Goal: Information Seeking & Learning: Learn about a topic

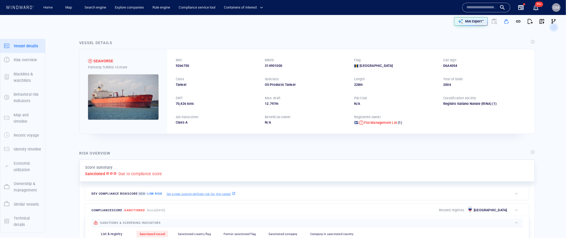
click at [484, 8] on input "text" at bounding box center [482, 7] width 30 height 8
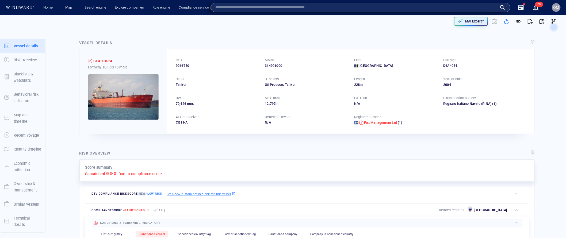
paste input "*******"
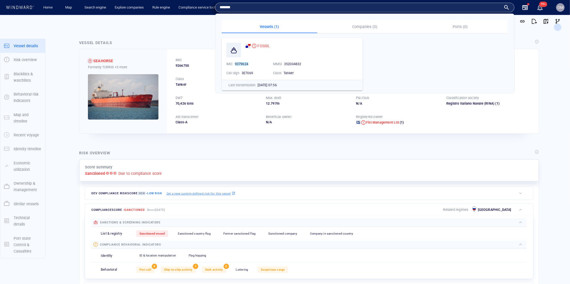
click at [476, 5] on input "*******" at bounding box center [361, 7] width 282 height 8
paste input "text"
type input "*******"
click at [264, 45] on span "FOSSIL" at bounding box center [263, 46] width 13 height 4
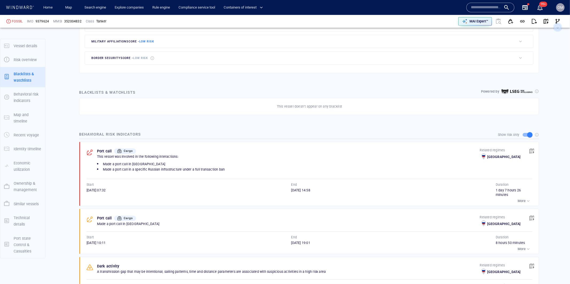
scroll to position [262, 0]
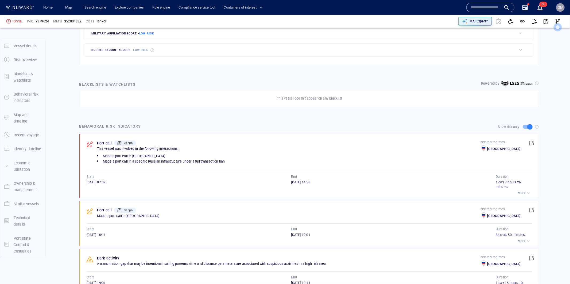
click at [529, 196] on button "More" at bounding box center [525, 193] width 16 height 7
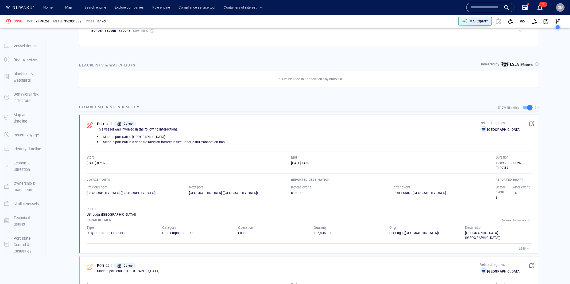
scroll to position [287, 0]
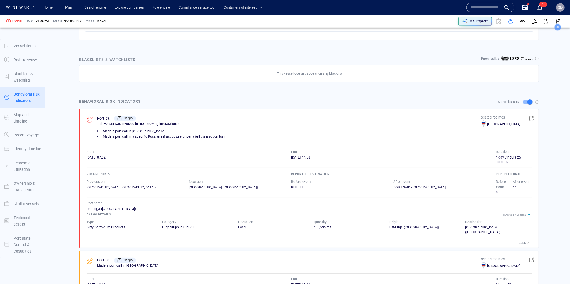
click at [153, 141] on div "This vessel was involved in the following interactions: Made a port call in Rus…" at bounding box center [288, 132] width 383 height 21
click at [155, 141] on div "This vessel was involved in the following interactions: Made a port call in Rus…" at bounding box center [288, 132] width 383 height 21
click at [164, 138] on span "Made a port call in a specific Russian infrastructure under a full transaction …" at bounding box center [164, 137] width 122 height 4
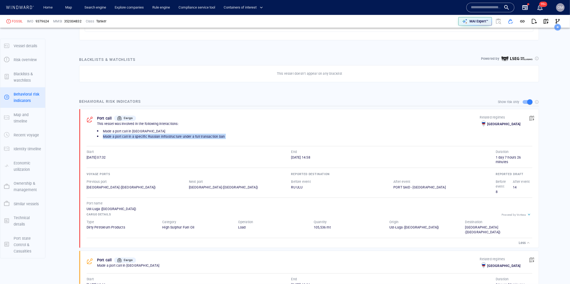
click at [164, 138] on span "Made a port call in a specific Russian infrastructure under a full transaction …" at bounding box center [164, 137] width 122 height 4
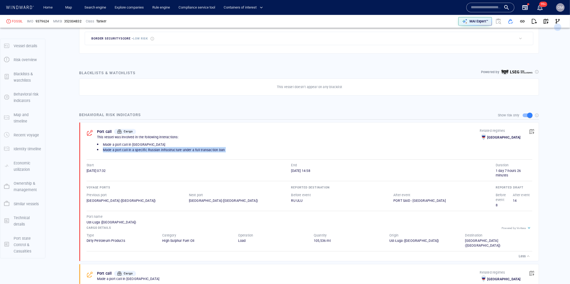
scroll to position [273, 0]
click at [548, 22] on span "button" at bounding box center [546, 21] width 5 height 5
click at [234, 154] on li "Made a port call in a specific Russian infrastructure under a full transaction …" at bounding box center [288, 150] width 383 height 5
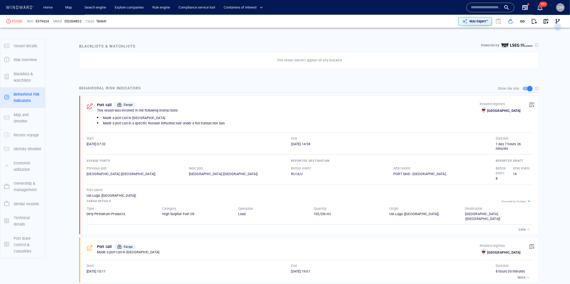
scroll to position [0, 0]
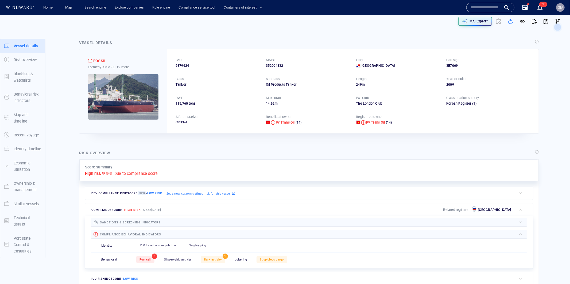
click at [187, 69] on div "IMO 9379624 MMSI 352004832 Flag Panama Call sign 3E7069 Class Tanker Subclass O…" at bounding box center [353, 91] width 372 height 84
click at [187, 67] on span "9379624" at bounding box center [182, 65] width 13 height 5
copy span "9379624"
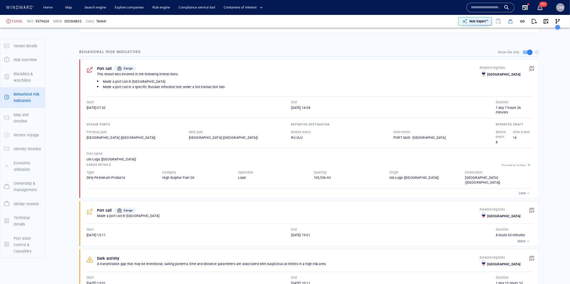
scroll to position [337, 0]
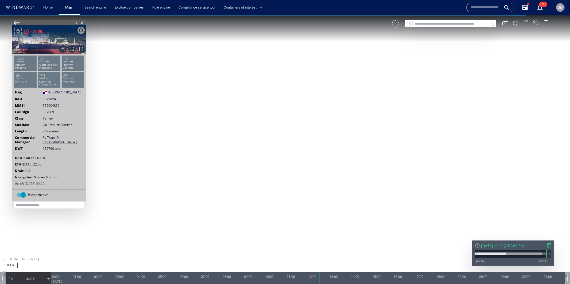
click at [26, 61] on ul "Activity timeline ... Alerts and Risk Indicators ... Identity Changes ... Port …" at bounding box center [49, 73] width 72 height 38
click at [29, 63] on ul "Activity timeline ... Alerts and Risk Indicators ... Identity Changes ... Port …" at bounding box center [49, 73] width 72 height 38
click at [29, 63] on p "Activity timeline" at bounding box center [25, 66] width 23 height 6
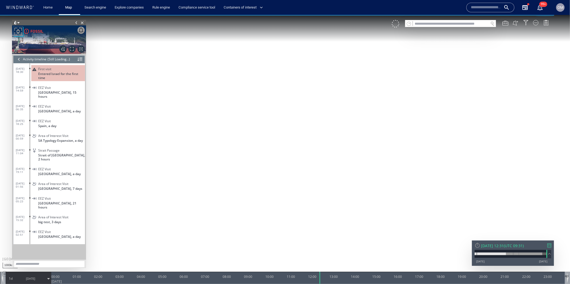
scroll to position [4215, 0]
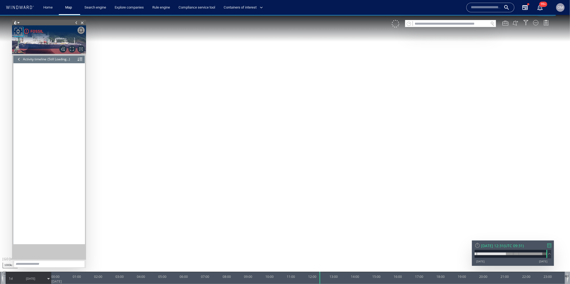
click at [21, 60] on div at bounding box center [19, 59] width 6 height 8
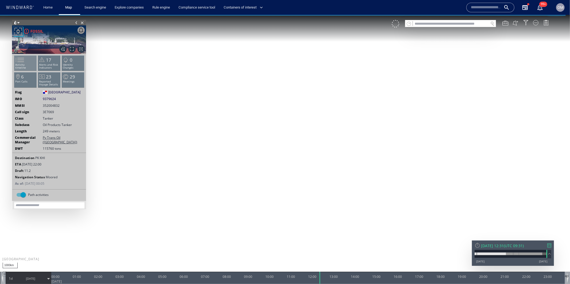
click at [21, 61] on span at bounding box center [17, 60] width 8 height 8
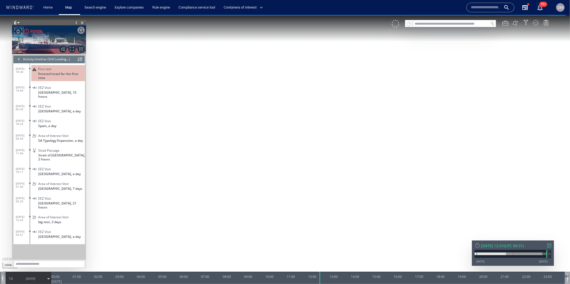
scroll to position [4215, 0]
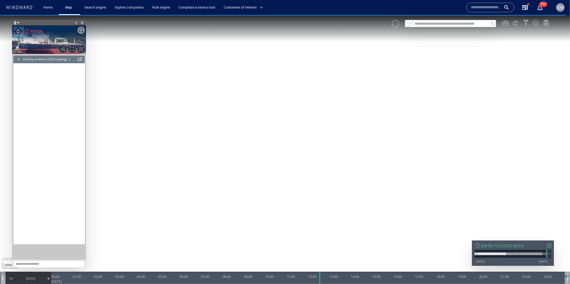
click at [21, 59] on div at bounding box center [19, 59] width 6 height 8
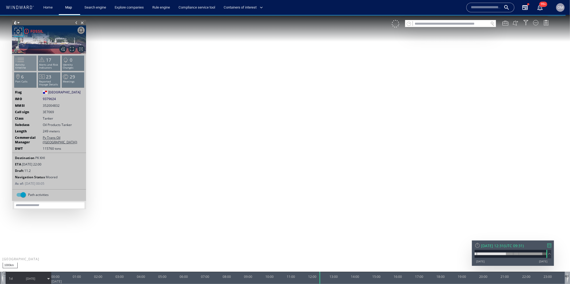
click at [32, 64] on p "Activity timeline" at bounding box center [25, 66] width 23 height 6
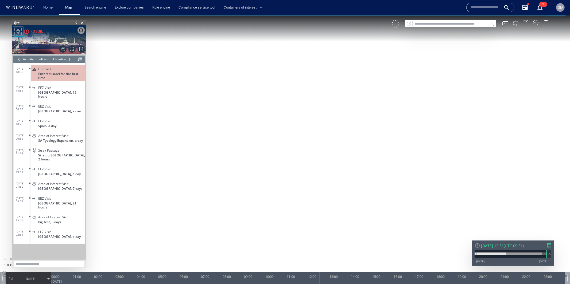
scroll to position [4215, 0]
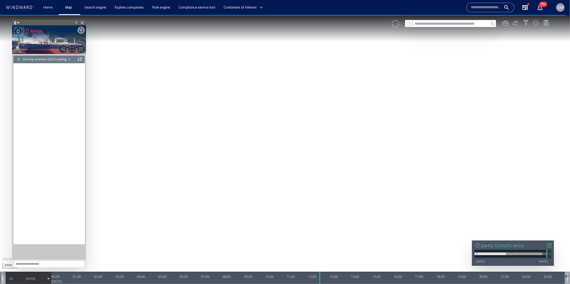
click at [17, 59] on div at bounding box center [19, 59] width 6 height 8
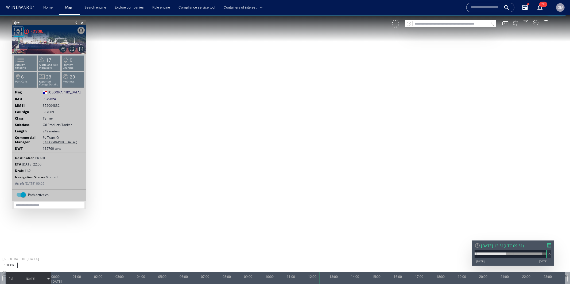
click at [17, 59] on span at bounding box center [17, 60] width 8 height 8
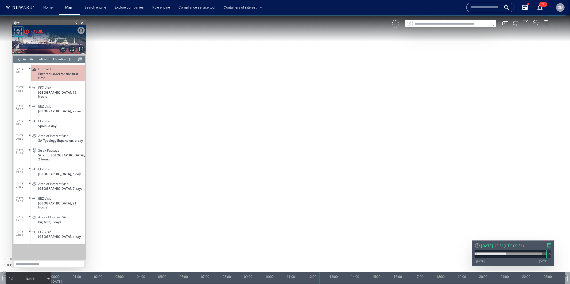
scroll to position [4215, 0]
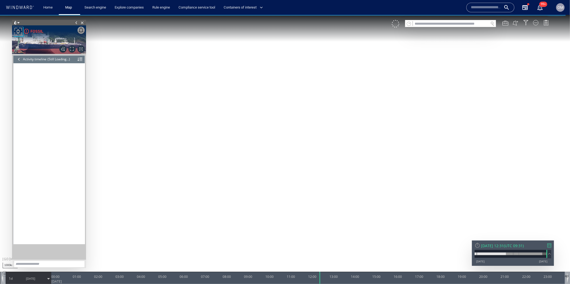
click at [17, 59] on div at bounding box center [19, 59] width 6 height 8
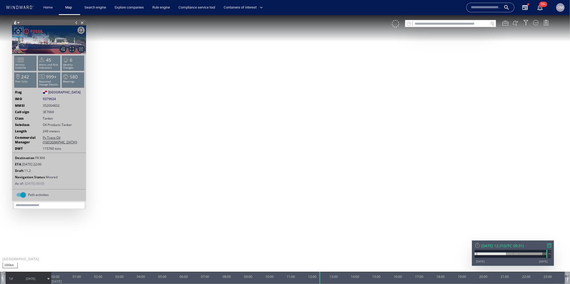
click at [559, 10] on div "OM" at bounding box center [561, 7] width 6 height 6
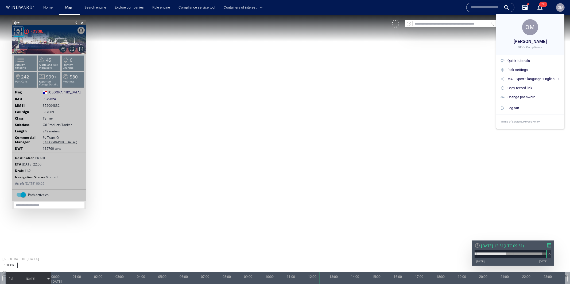
click at [559, 10] on div at bounding box center [285, 142] width 570 height 284
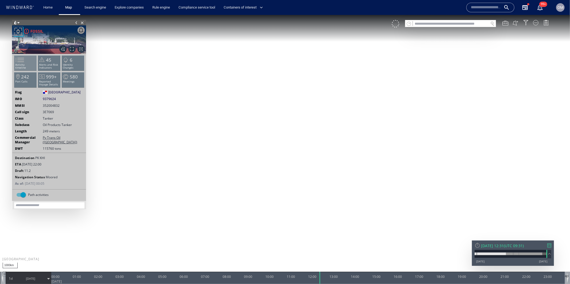
click at [21, 63] on span at bounding box center [17, 60] width 8 height 8
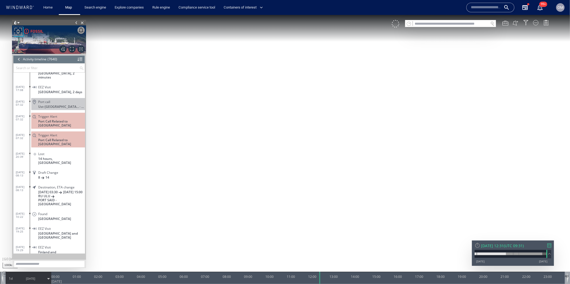
scroll to position [108759, 0]
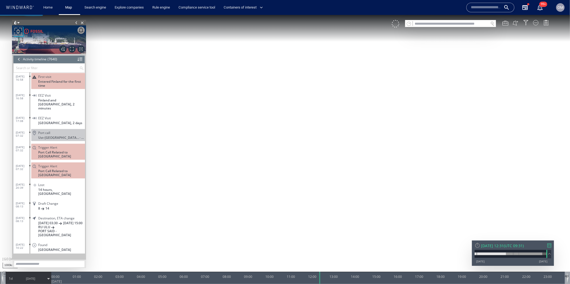
click at [54, 129] on div "Port call Ust-Luga , Russia - a day" at bounding box center [58, 135] width 54 height 12
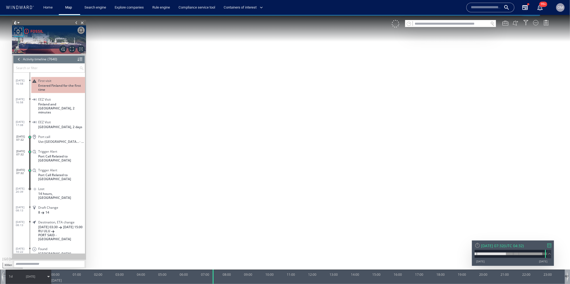
scroll to position [108747, 0]
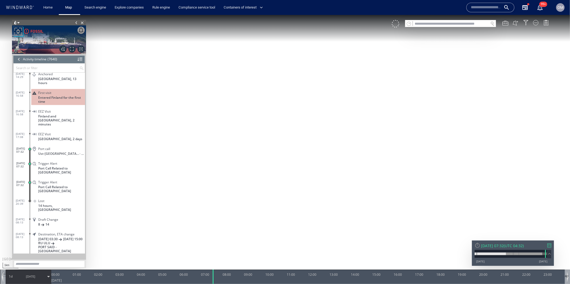
drag, startPoint x: 287, startPoint y: 246, endPoint x: 287, endPoint y: 186, distance: 60.4
click at [287, 186] on canvas "Map" at bounding box center [285, 147] width 570 height 264
click at [59, 216] on div "Draft Change 8 14" at bounding box center [58, 222] width 54 height 12
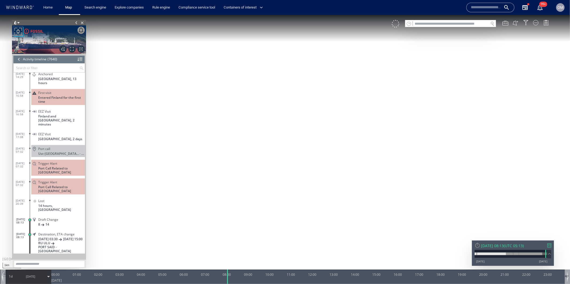
click at [18, 277] on span "11/07/25" at bounding box center [30, 276] width 27 height 13
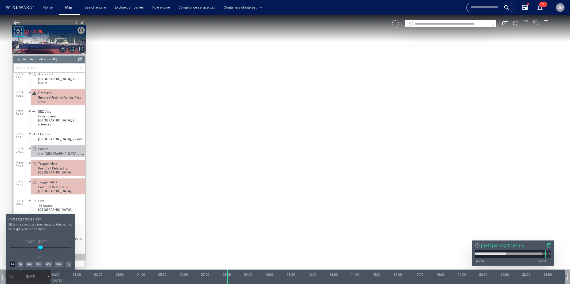
click at [20, 265] on div "7d" at bounding box center [20, 264] width 5 height 5
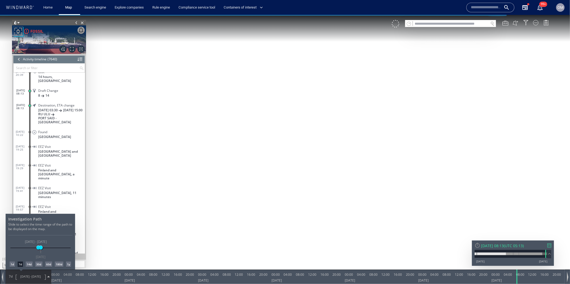
click at [309, 172] on div at bounding box center [285, 149] width 570 height 269
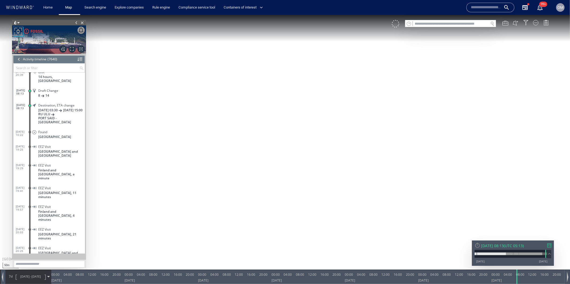
drag, startPoint x: 321, startPoint y: 167, endPoint x: 321, endPoint y: 84, distance: 83.4
click at [321, 83] on canvas "Map" at bounding box center [285, 147] width 570 height 264
drag, startPoint x: 312, startPoint y: 71, endPoint x: 312, endPoint y: 158, distance: 86.6
click at [312, 158] on canvas "Map" at bounding box center [285, 147] width 570 height 264
drag, startPoint x: 312, startPoint y: 119, endPoint x: 310, endPoint y: 151, distance: 32.2
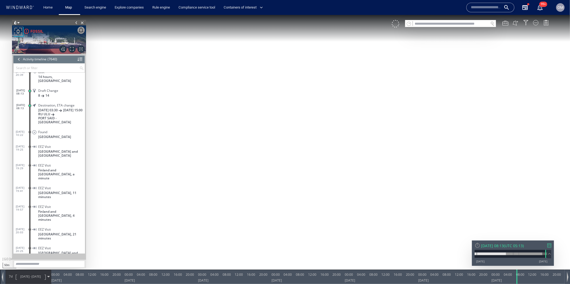
click at [310, 151] on canvas "Map" at bounding box center [285, 147] width 570 height 264
drag, startPoint x: 306, startPoint y: 135, endPoint x: 306, endPoint y: 168, distance: 33.4
click at [306, 169] on canvas "Map" at bounding box center [285, 147] width 570 height 264
drag, startPoint x: 319, startPoint y: 168, endPoint x: 323, endPoint y: 190, distance: 22.2
click at [323, 190] on canvas "Map" at bounding box center [285, 147] width 570 height 264
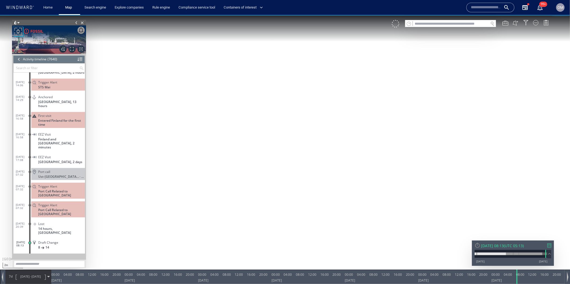
scroll to position [108725, 0]
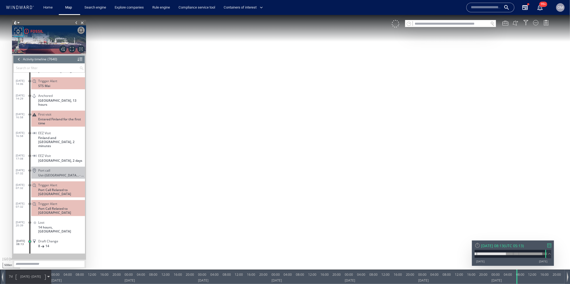
drag, startPoint x: 257, startPoint y: 197, endPoint x: 257, endPoint y: 188, distance: 9.1
click at [257, 188] on canvas "Map" at bounding box center [285, 147] width 570 height 264
drag, startPoint x: 284, startPoint y: 168, endPoint x: 284, endPoint y: 176, distance: 7.5
click at [284, 176] on canvas "Map" at bounding box center [285, 147] width 570 height 264
drag, startPoint x: 249, startPoint y: 115, endPoint x: 249, endPoint y: 159, distance: 43.3
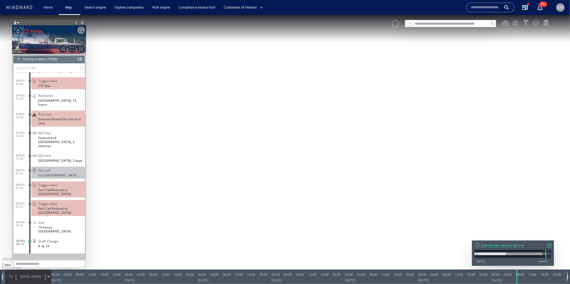
click at [249, 159] on canvas "Map" at bounding box center [285, 147] width 570 height 264
drag, startPoint x: 234, startPoint y: 74, endPoint x: 234, endPoint y: 173, distance: 99.7
click at [234, 173] on canvas "Map" at bounding box center [285, 147] width 570 height 264
drag, startPoint x: 229, startPoint y: 115, endPoint x: 229, endPoint y: 153, distance: 37.7
click at [229, 153] on canvas "Map" at bounding box center [285, 147] width 570 height 264
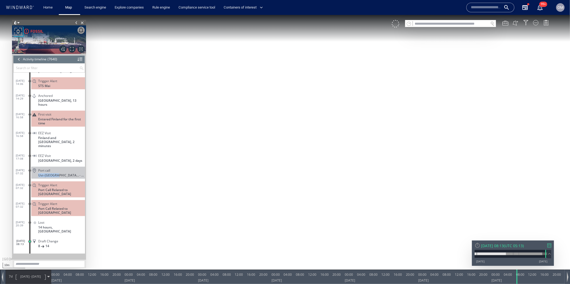
drag, startPoint x: 55, startPoint y: 167, endPoint x: 57, endPoint y: 163, distance: 4.4
click at [57, 167] on div "Port call Ust-Luga , Russia - a day" at bounding box center [58, 173] width 54 height 12
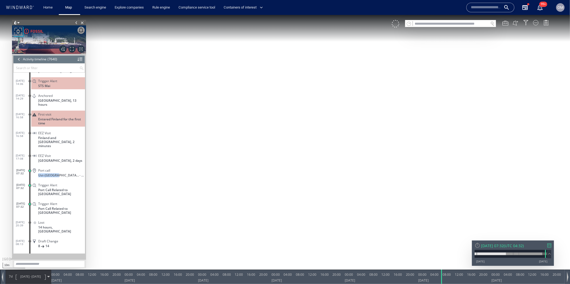
click at [57, 168] on div "Port call" at bounding box center [60, 170] width 45 height 4
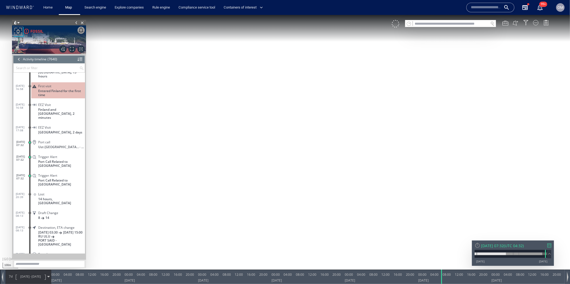
scroll to position [108749, 0]
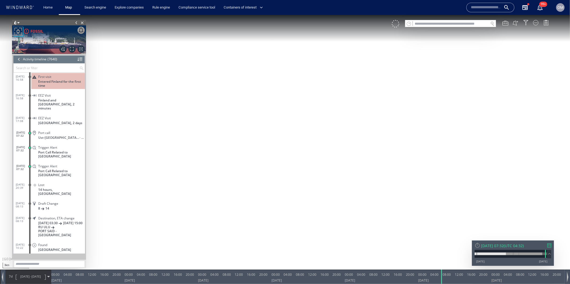
scroll to position [108763, 0]
click at [499, 10] on input "text" at bounding box center [486, 7] width 30 height 8
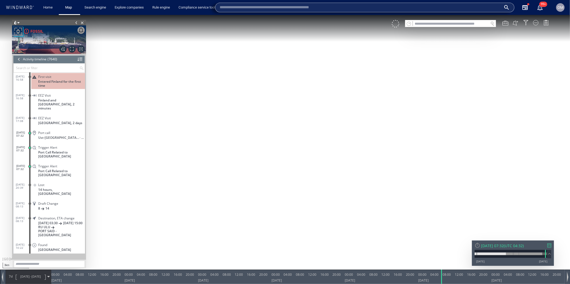
paste input "*******"
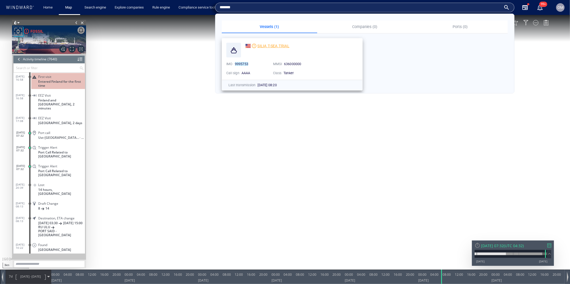
type input "*******"
click at [266, 44] on span "SILIA T-SEA TRIAL" at bounding box center [273, 46] width 32 height 4
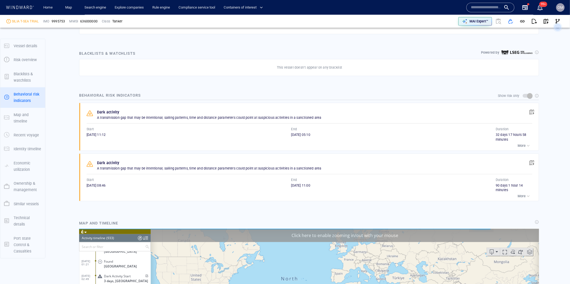
scroll to position [13576, 0]
click at [421, 157] on div "Dark activity A transmission gap that may be intentional; sailing patterns, tim…" at bounding box center [311, 178] width 456 height 48
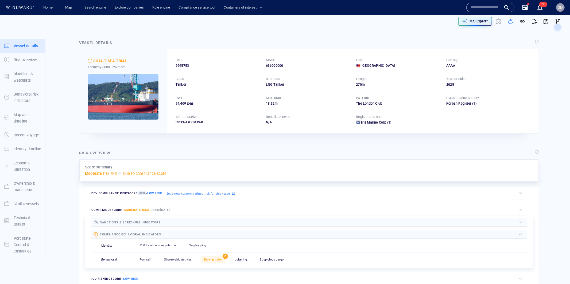
click at [276, 64] on div "636000000" at bounding box center [308, 65] width 84 height 5
click at [182, 64] on span "9995753" at bounding box center [182, 65] width 13 height 5
click at [176, 61] on p "IMO" at bounding box center [179, 60] width 6 height 5
click at [183, 65] on span "9995753" at bounding box center [182, 65] width 13 height 5
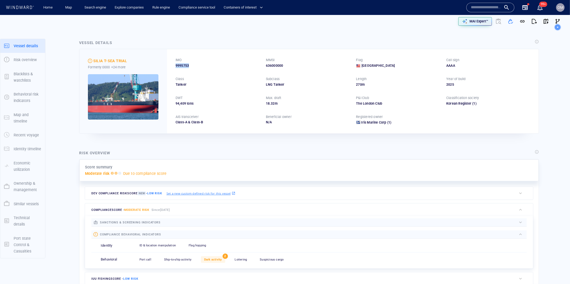
click at [183, 65] on span "9995753" at bounding box center [182, 65] width 13 height 5
copy span "9995753"
click at [480, 3] on div at bounding box center [491, 8] width 48 height 10
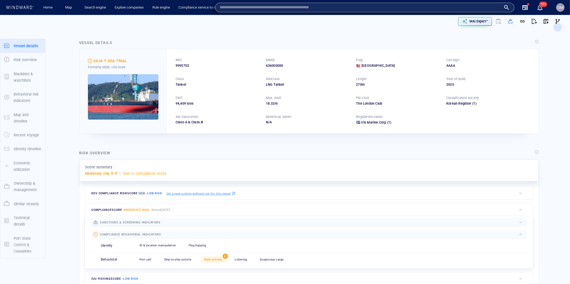
click at [473, 9] on input "text" at bounding box center [361, 7] width 282 height 8
paste input "*******"
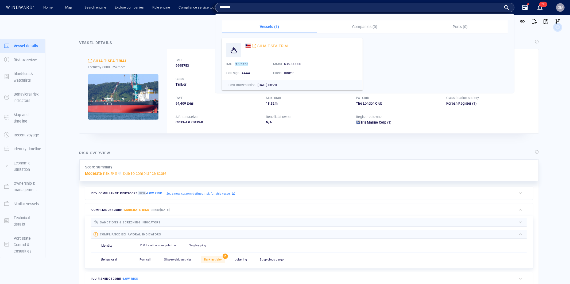
type input "*******"
click at [181, 37] on div "Vessel details SILIA T-SEA TRIAL Formerly: 0000 +24 more IMO 9995753 MMSI 63600…" at bounding box center [309, 86] width 469 height 103
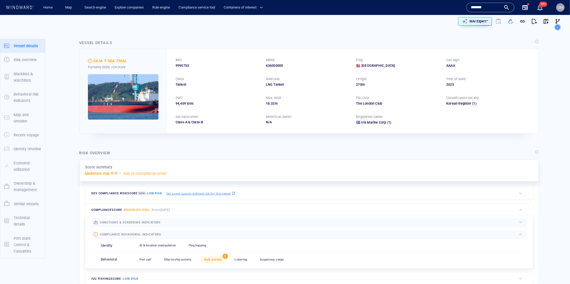
click at [187, 62] on div "IMO" at bounding box center [218, 60] width 86 height 7
click at [186, 66] on span "9995753" at bounding box center [182, 65] width 13 height 5
copy span "9995753"
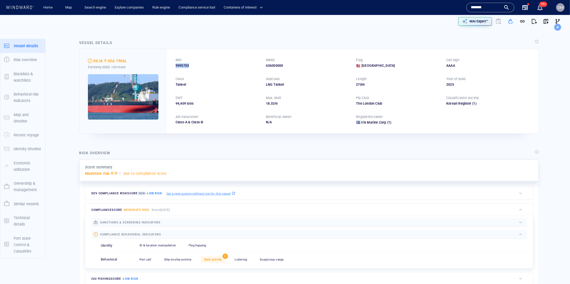
click at [184, 65] on span "9995753" at bounding box center [182, 65] width 13 height 5
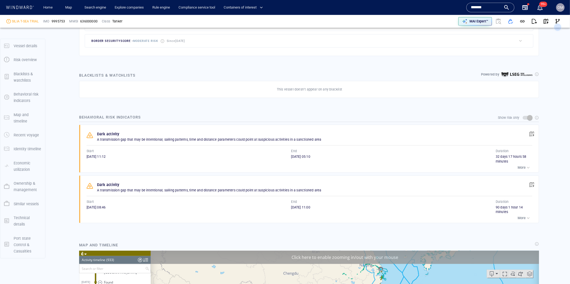
scroll to position [13576, 0]
click at [464, 197] on div "Dark activity A transmission gap that may be intentional; sailing patterns, tim…" at bounding box center [311, 200] width 456 height 48
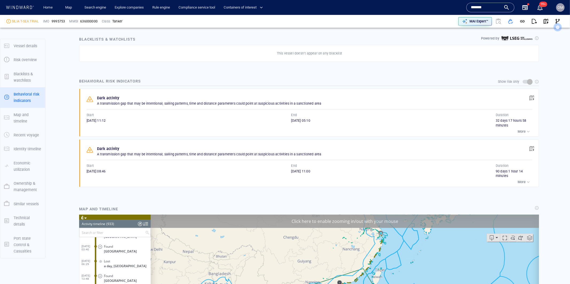
click at [530, 152] on button "button" at bounding box center [532, 149] width 12 height 12
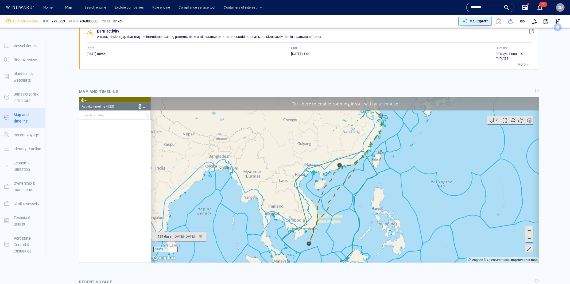
scroll to position [12748, 0]
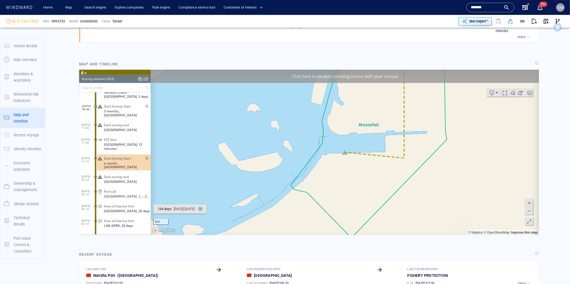
scroll to position [453, 0]
click at [530, 211] on span at bounding box center [528, 211] width 5 height 8
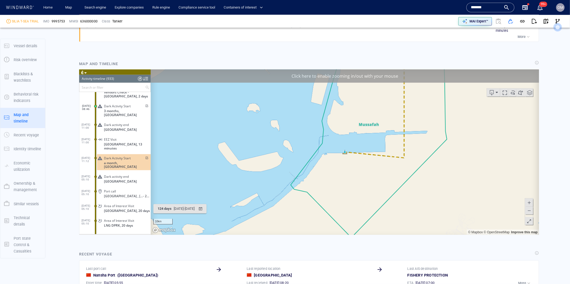
click at [530, 211] on span at bounding box center [528, 211] width 5 height 8
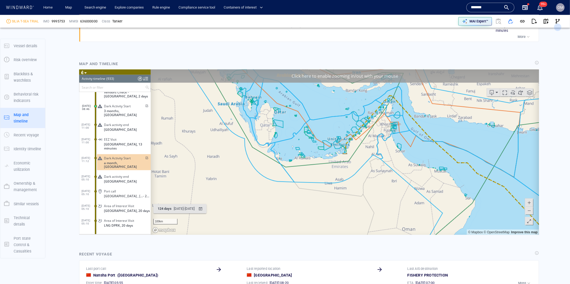
click at [530, 210] on span at bounding box center [528, 211] width 5 height 8
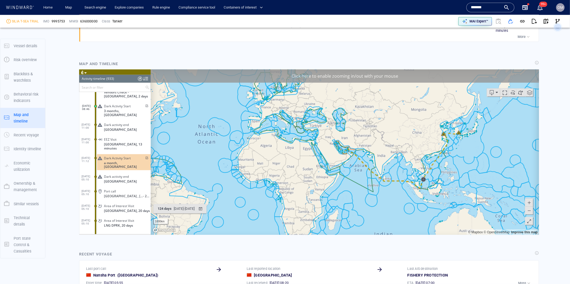
click at [530, 210] on span at bounding box center [528, 211] width 5 height 8
click at [530, 201] on span at bounding box center [528, 203] width 5 height 8
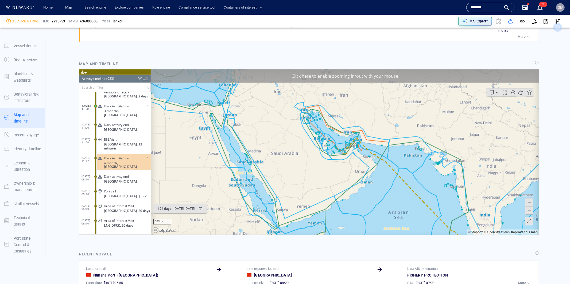
click at [530, 201] on span at bounding box center [528, 203] width 5 height 8
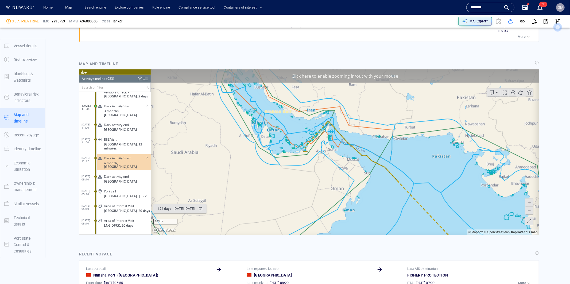
drag, startPoint x: 451, startPoint y: 188, endPoint x: 411, endPoint y: 186, distance: 39.6
click at [411, 186] on canvas "Map" at bounding box center [345, 152] width 388 height 166
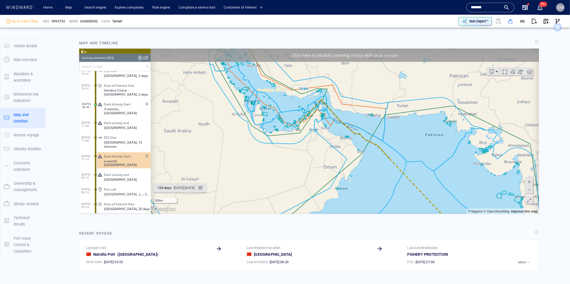
scroll to position [12728, 0]
click at [531, 190] on span at bounding box center [528, 190] width 5 height 8
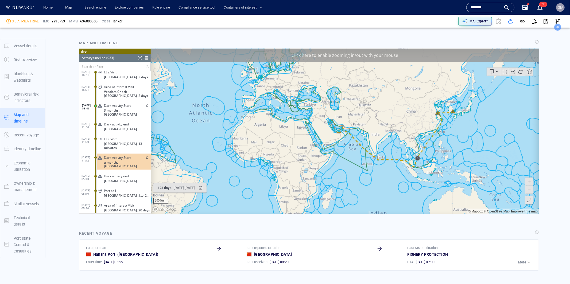
click at [530, 181] on span at bounding box center [528, 182] width 5 height 8
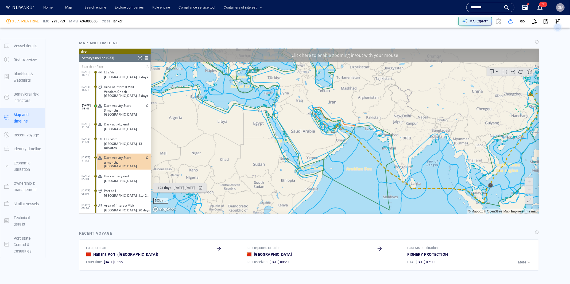
drag, startPoint x: 487, startPoint y: 169, endPoint x: 453, endPoint y: 158, distance: 35.4
click at [453, 158] on canvas "Map" at bounding box center [345, 131] width 388 height 166
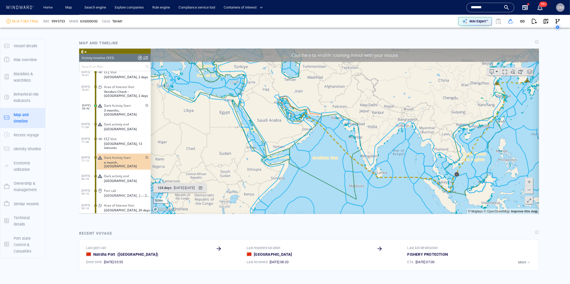
click at [530, 182] on span at bounding box center [528, 182] width 5 height 8
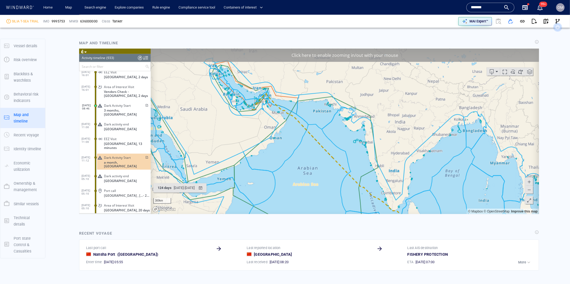
click at [528, 190] on span at bounding box center [528, 190] width 5 height 8
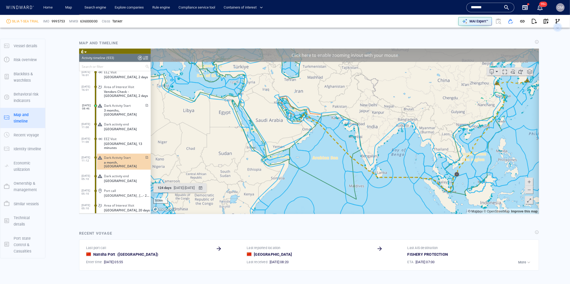
drag, startPoint x: 499, startPoint y: 180, endPoint x: 490, endPoint y: 177, distance: 9.7
click at [490, 177] on canvas "Map" at bounding box center [345, 131] width 388 height 166
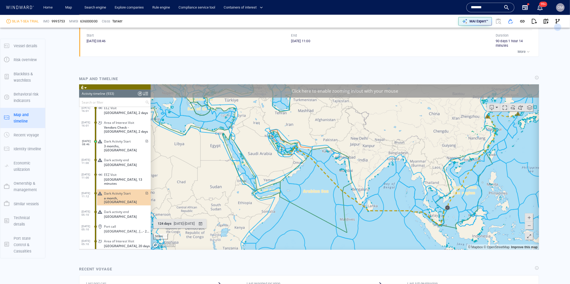
scroll to position [438, 0]
click at [91, 23] on div "636000000" at bounding box center [88, 21] width 17 height 5
copy div "636000000"
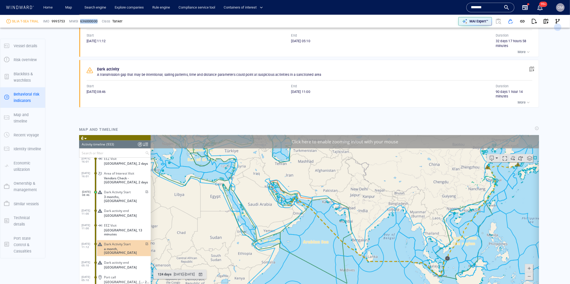
scroll to position [0, 0]
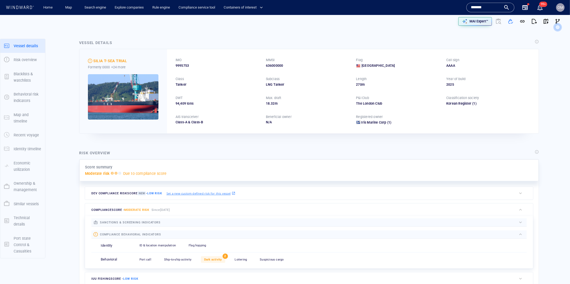
click at [185, 63] on div "IMO" at bounding box center [218, 60] width 86 height 7
click at [185, 65] on span "9995753" at bounding box center [182, 65] width 13 height 5
copy span "9995753"
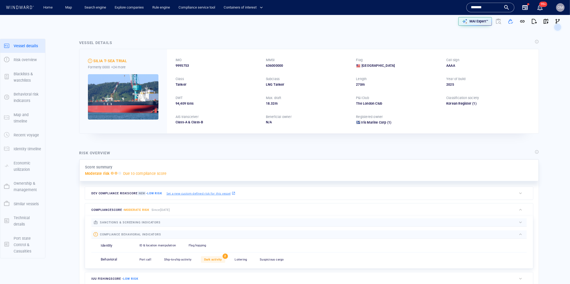
click at [271, 65] on div "636000000" at bounding box center [308, 65] width 84 height 5
copy div "636000000"
click at [491, 6] on input "*******" at bounding box center [486, 7] width 30 height 8
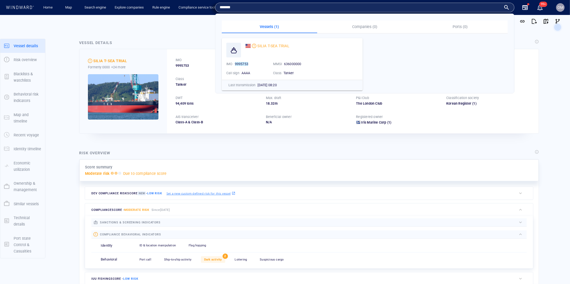
click at [189, 38] on div "Vessel details" at bounding box center [309, 42] width 462 height 9
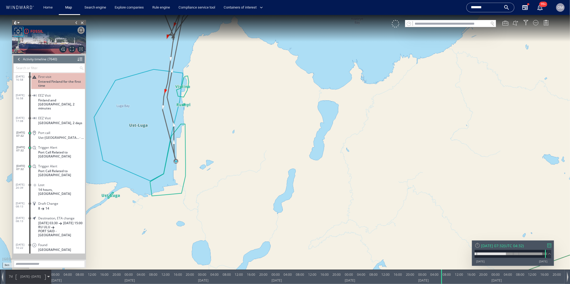
scroll to position [108763, 0]
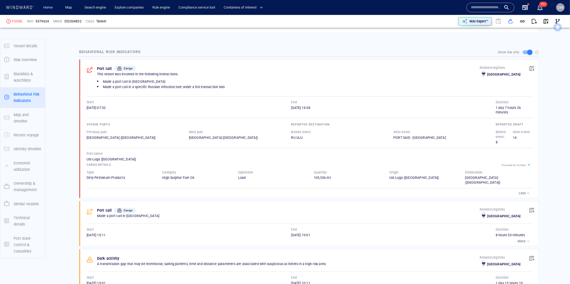
scroll to position [337, 0]
